Goal: Find specific page/section: Find specific page/section

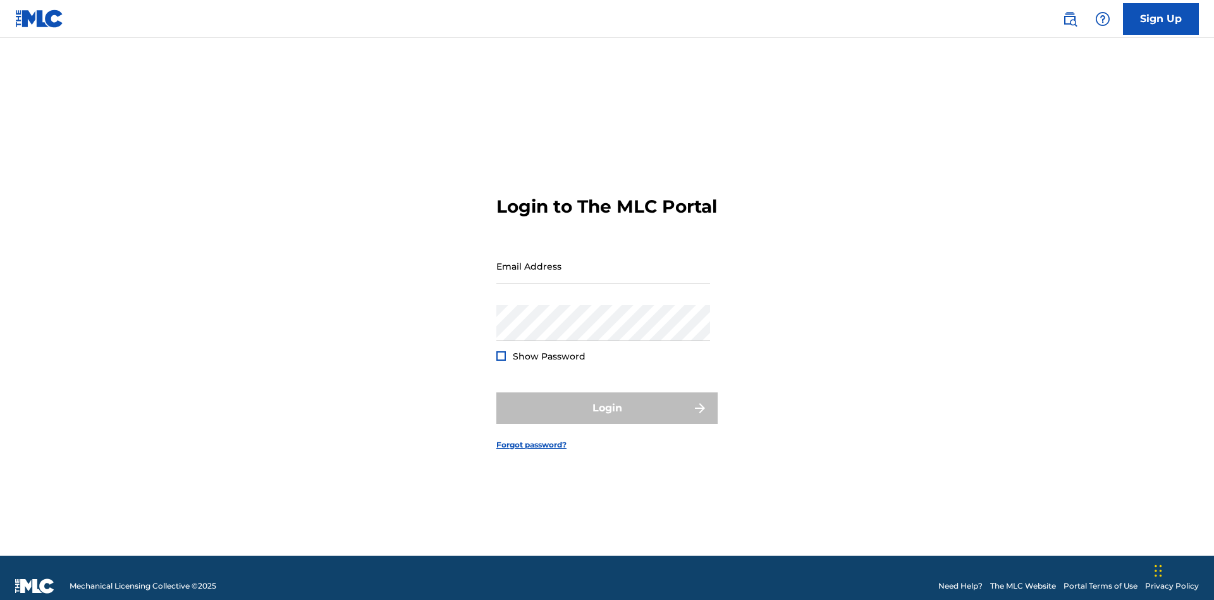
scroll to position [16, 0]
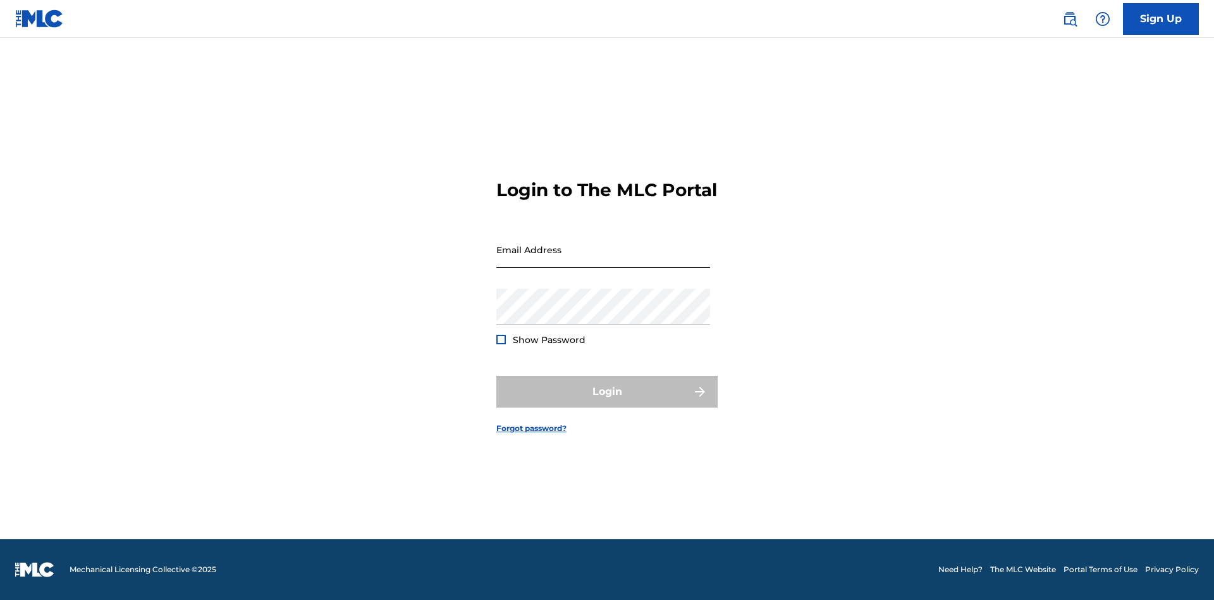
click at [603, 260] on input "Email Address" at bounding box center [603, 249] width 214 height 36
type input "[PERSON_NAME][EMAIL_ADDRESS][PERSON_NAME][DOMAIN_NAME]"
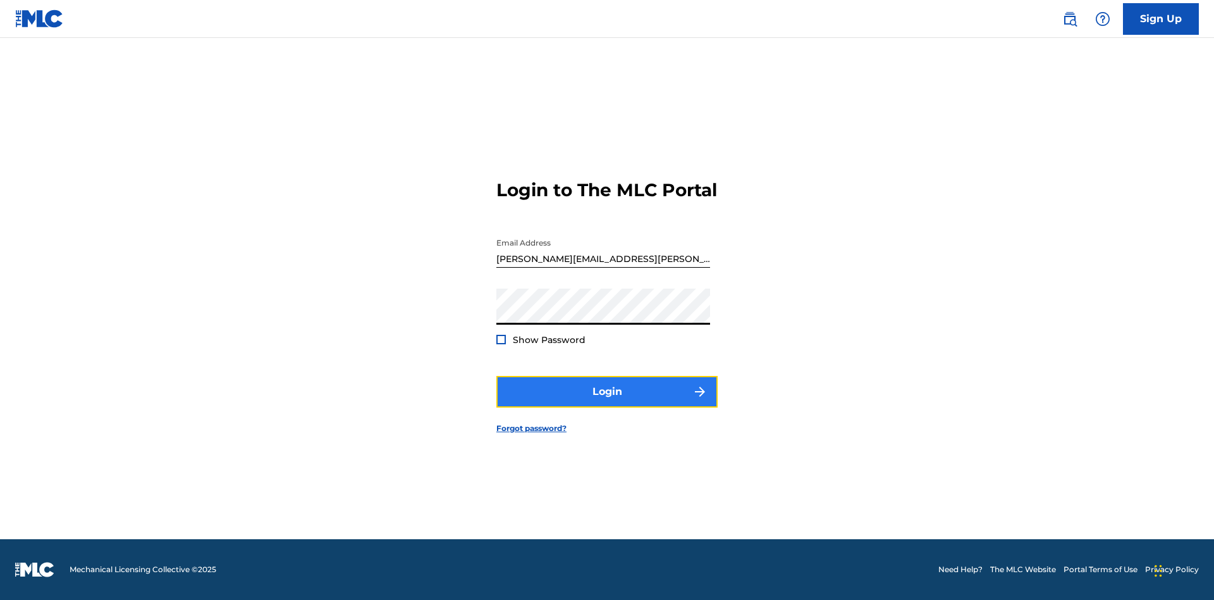
click at [607, 402] on button "Login" at bounding box center [606, 392] width 221 height 32
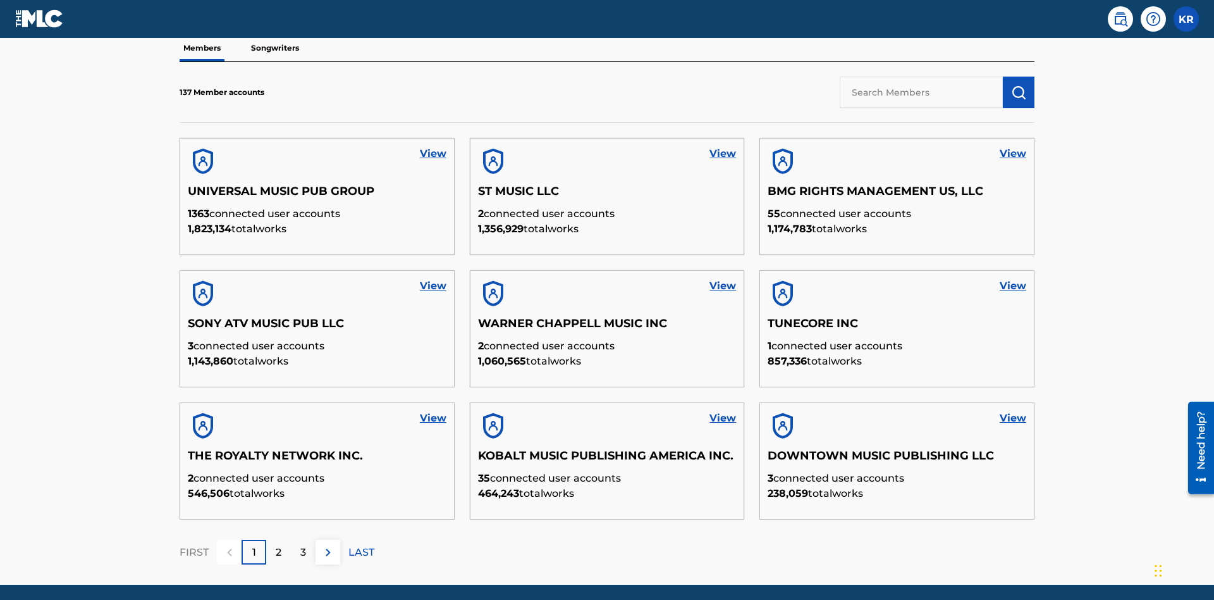
click at [921, 92] on input "text" at bounding box center [921, 93] width 163 height 32
type input "King [PERSON_NAME]"
click at [1019, 85] on img "submit" at bounding box center [1018, 92] width 15 height 15
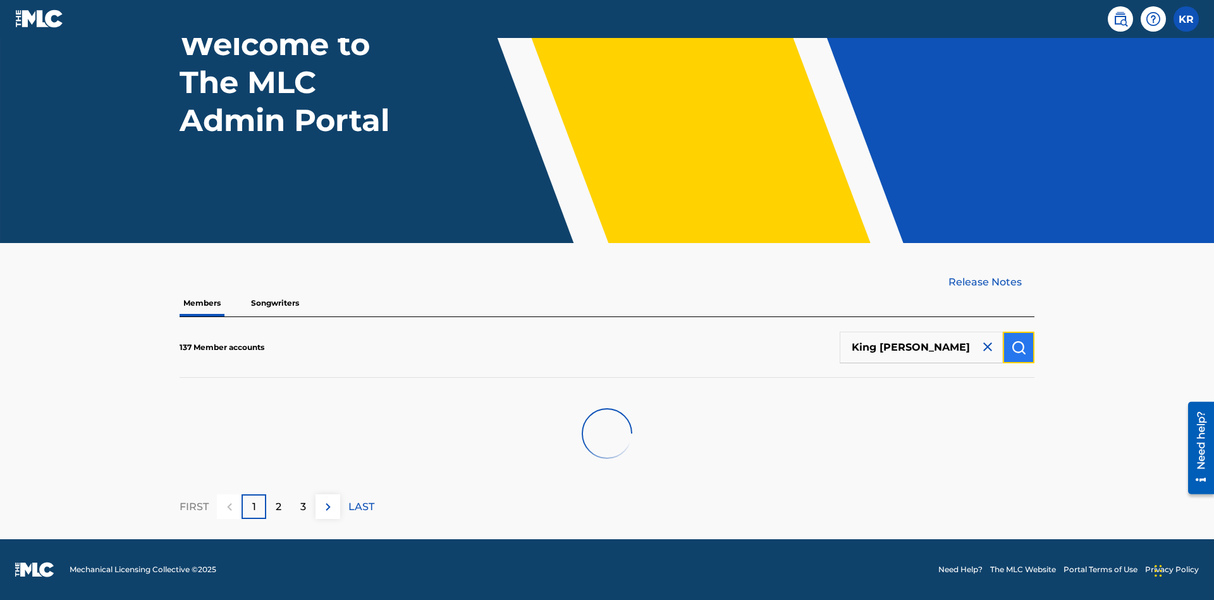
scroll to position [105, 0]
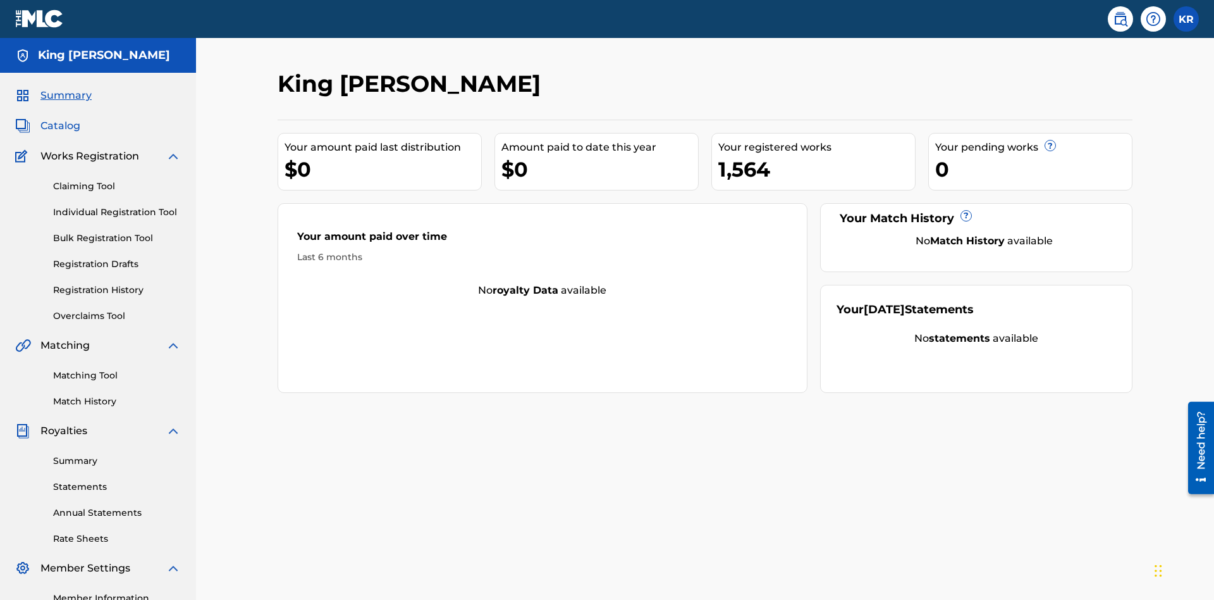
click at [60, 118] on span "Catalog" at bounding box center [60, 125] width 40 height 15
